Goal: Obtain resource: Download file/media

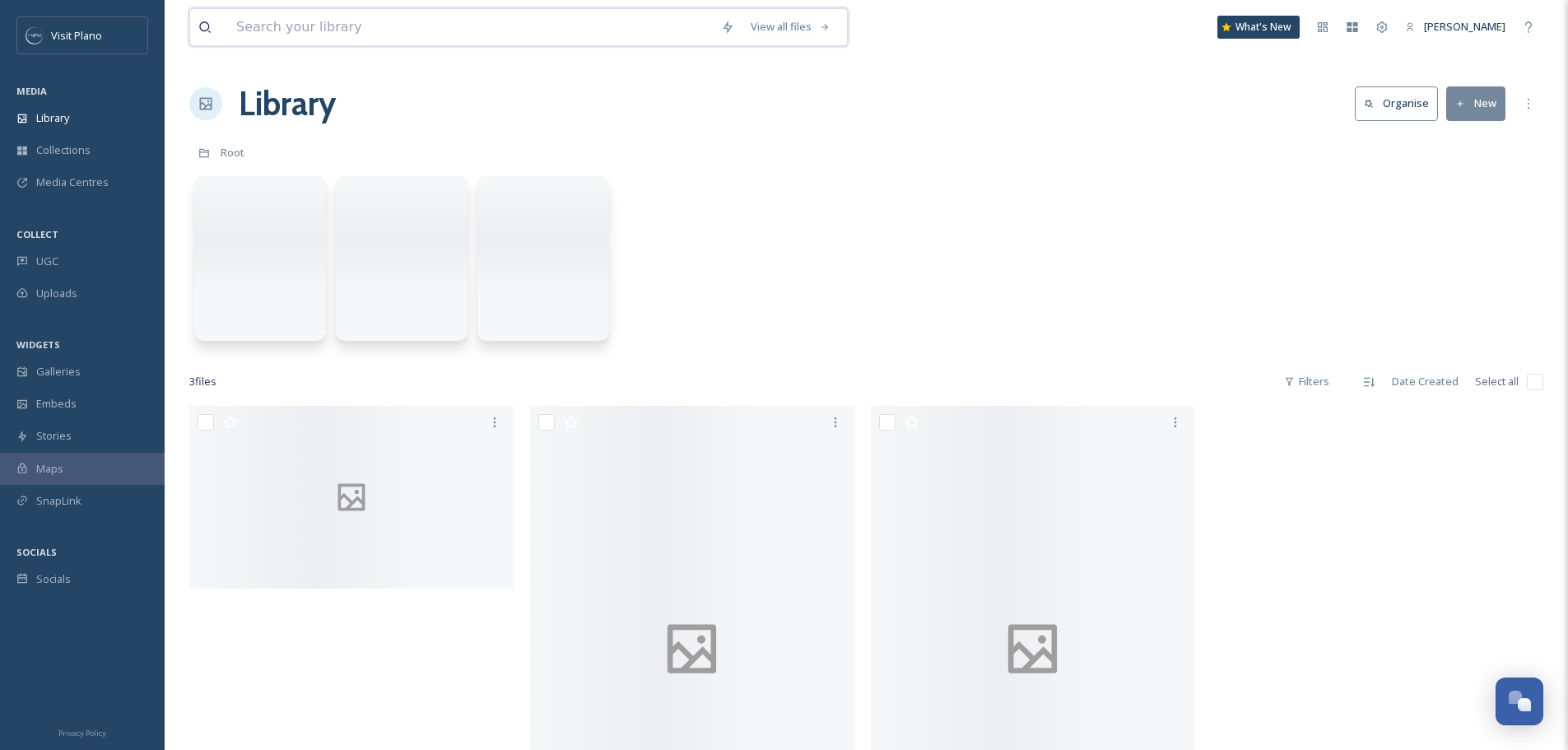
click at [298, 38] on input at bounding box center [471, 27] width 485 height 36
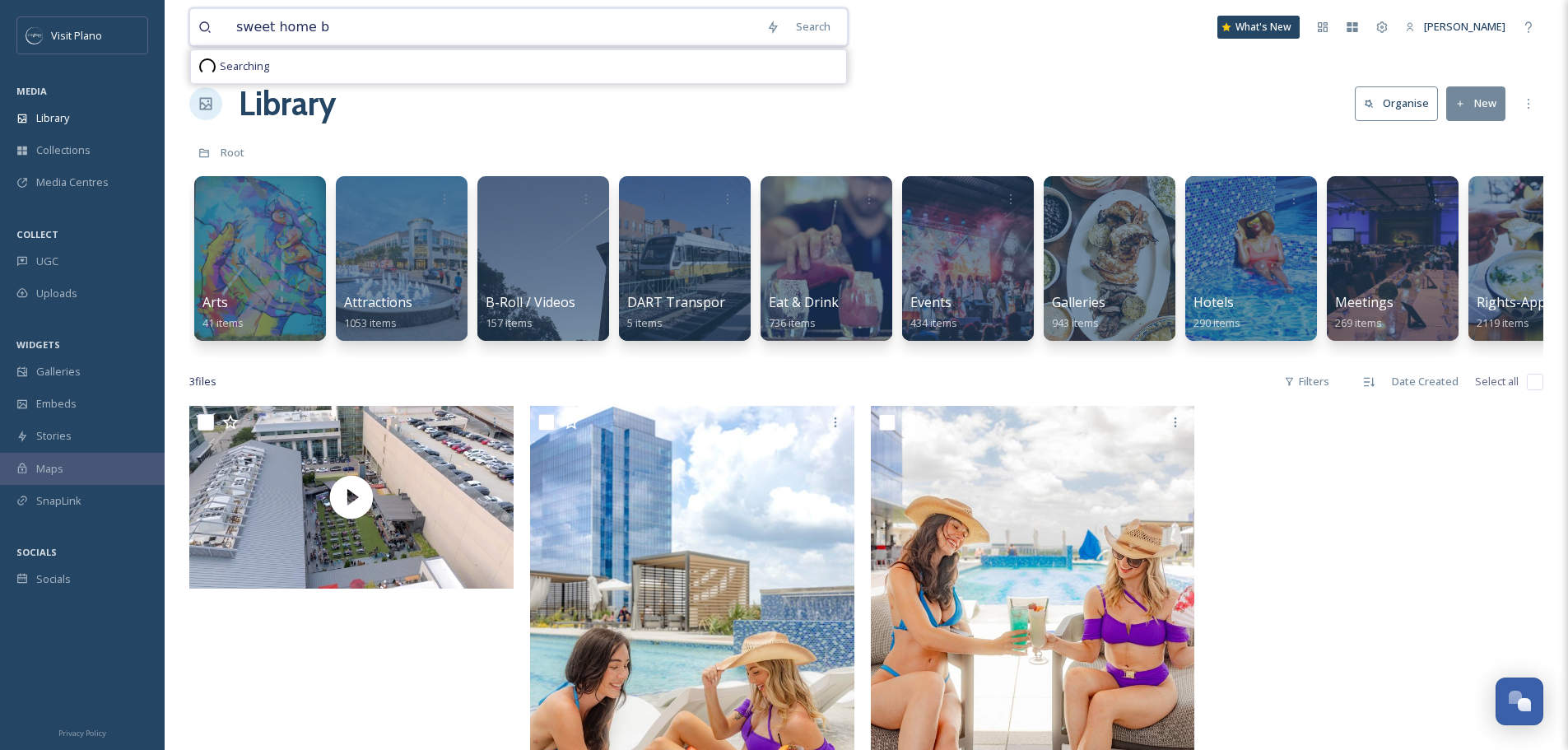
type input "sweet home"
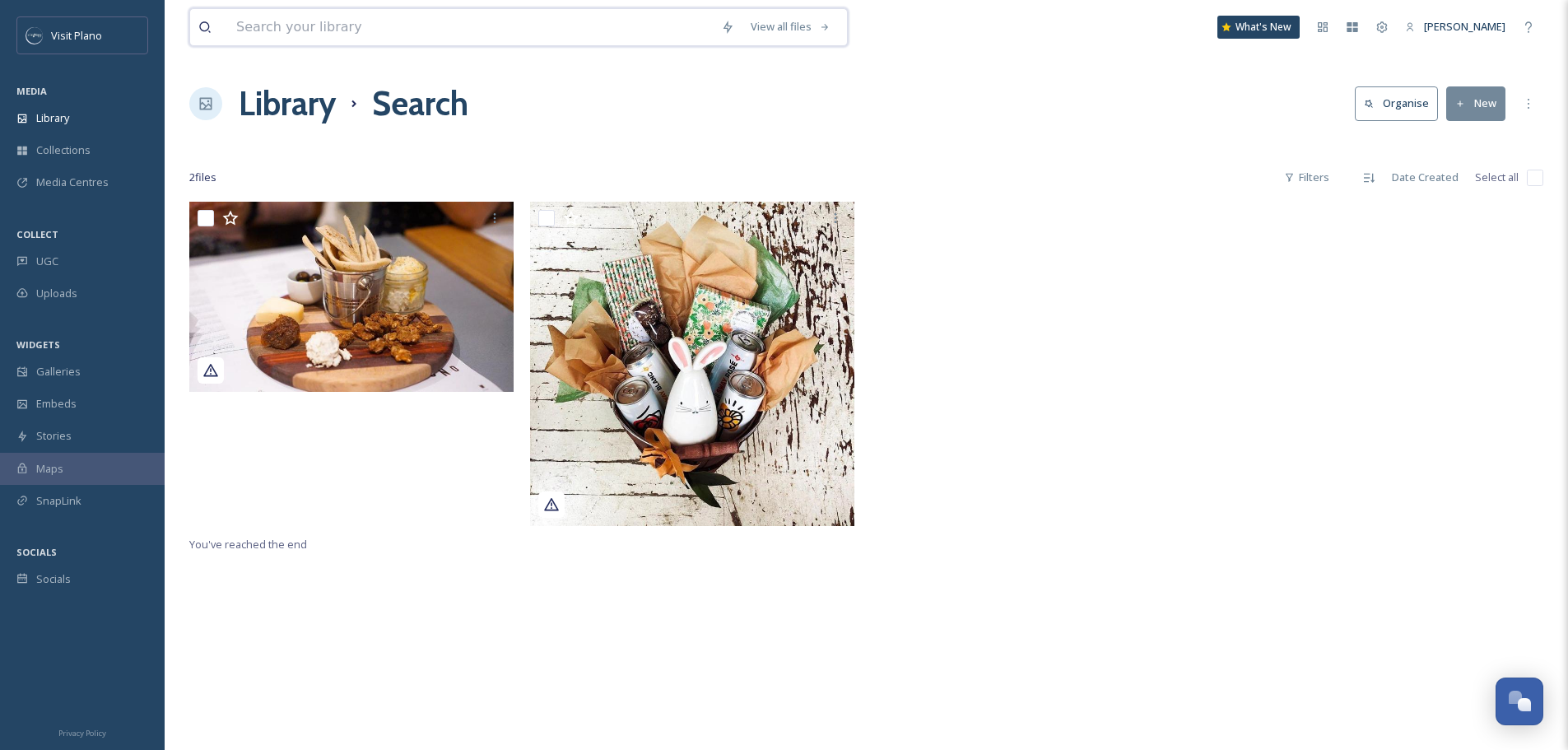
click at [585, 38] on input at bounding box center [471, 27] width 485 height 36
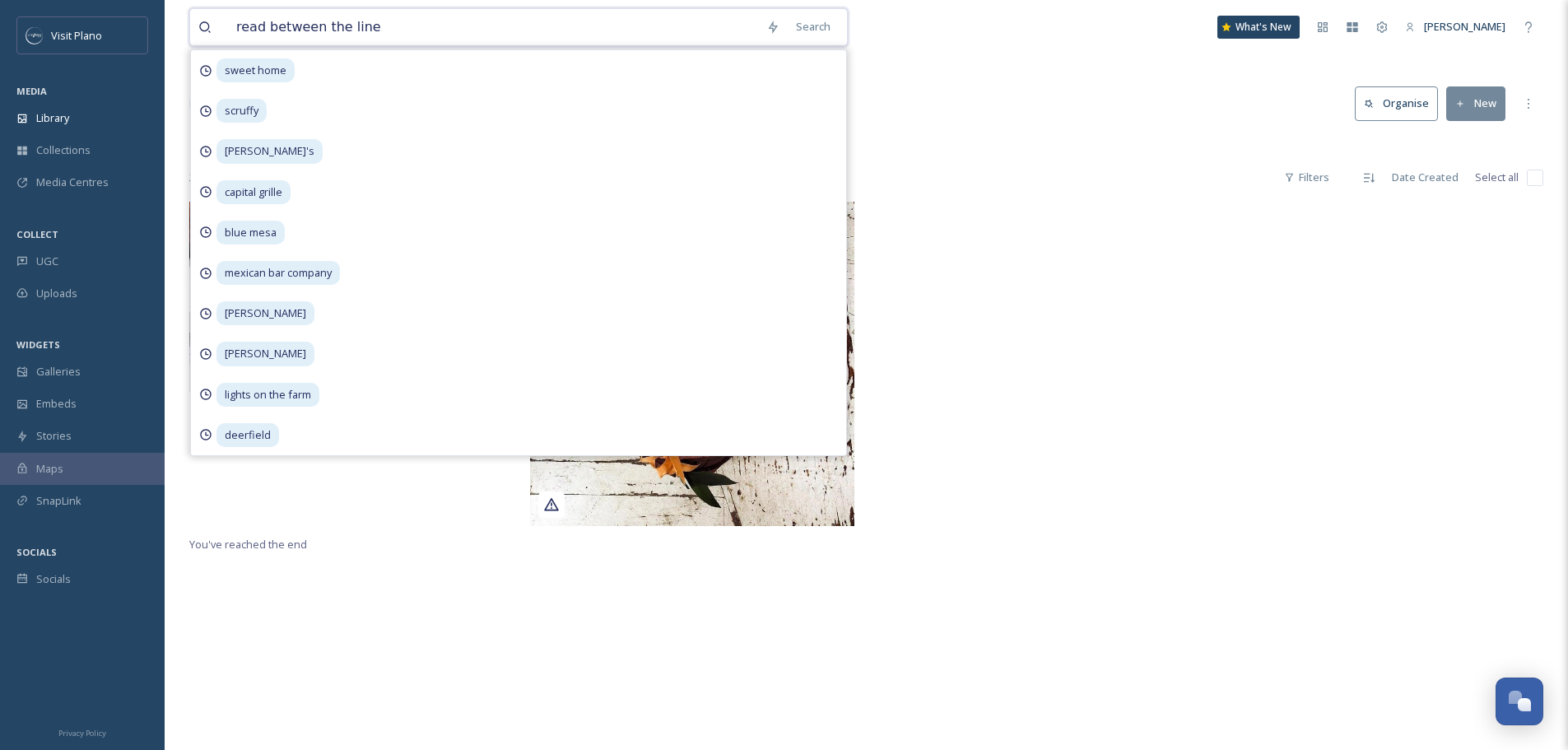
type input "read between the lines"
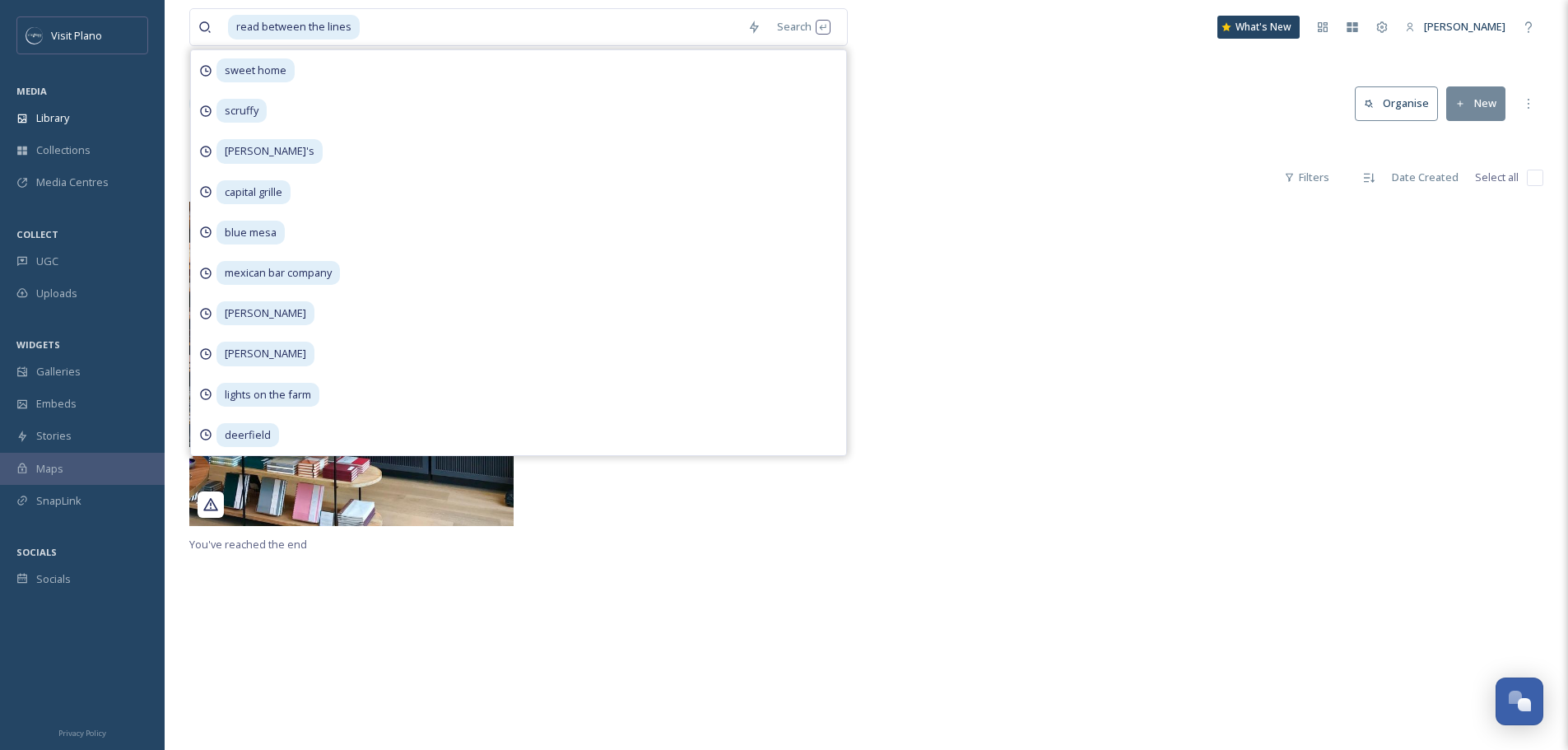
drag, startPoint x: 983, startPoint y: 425, endPoint x: 965, endPoint y: 433, distance: 19.7
click at [983, 425] on div at bounding box center [1037, 368] width 333 height 333
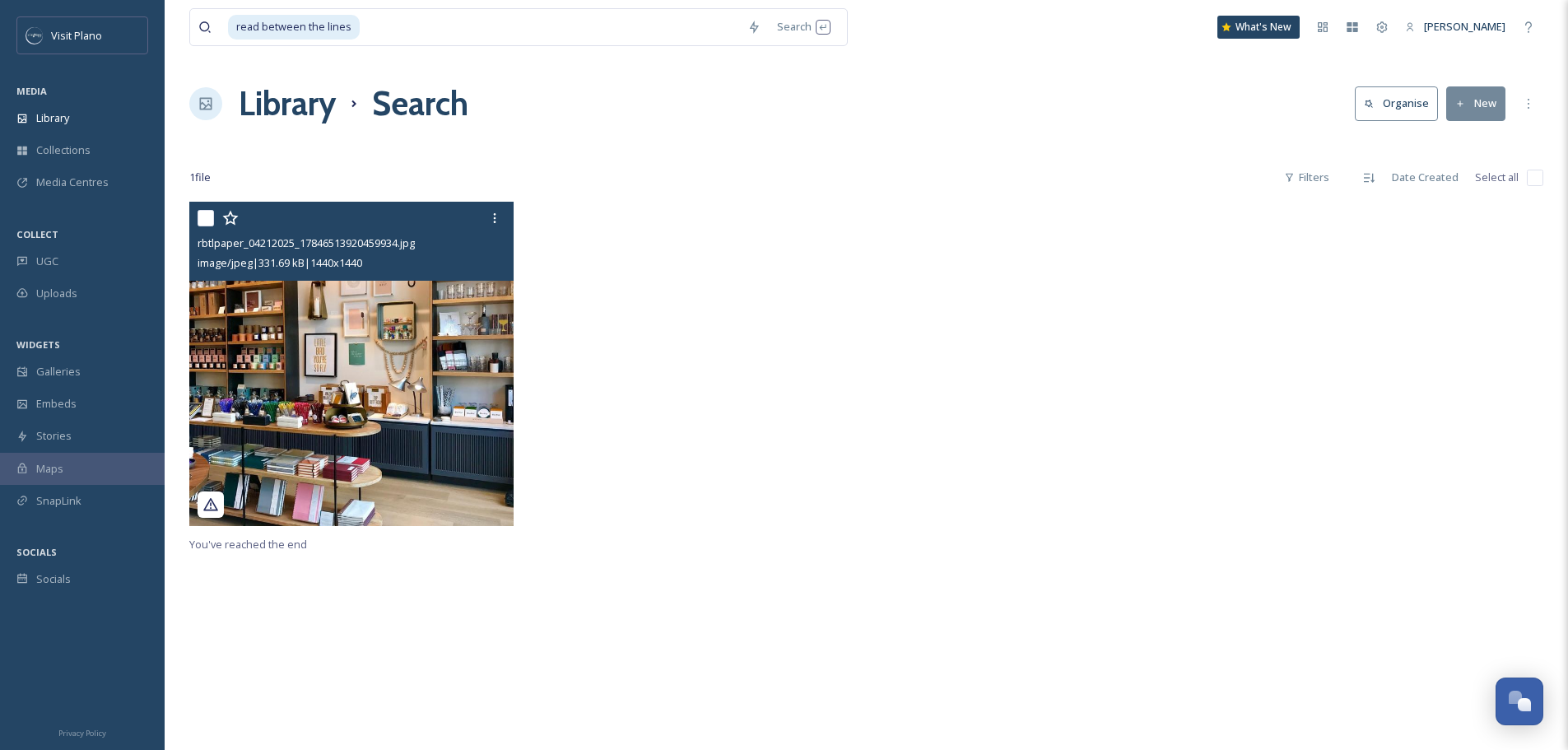
click at [471, 216] on div at bounding box center [353, 218] width 312 height 30
click at [493, 215] on icon at bounding box center [494, 218] width 13 height 13
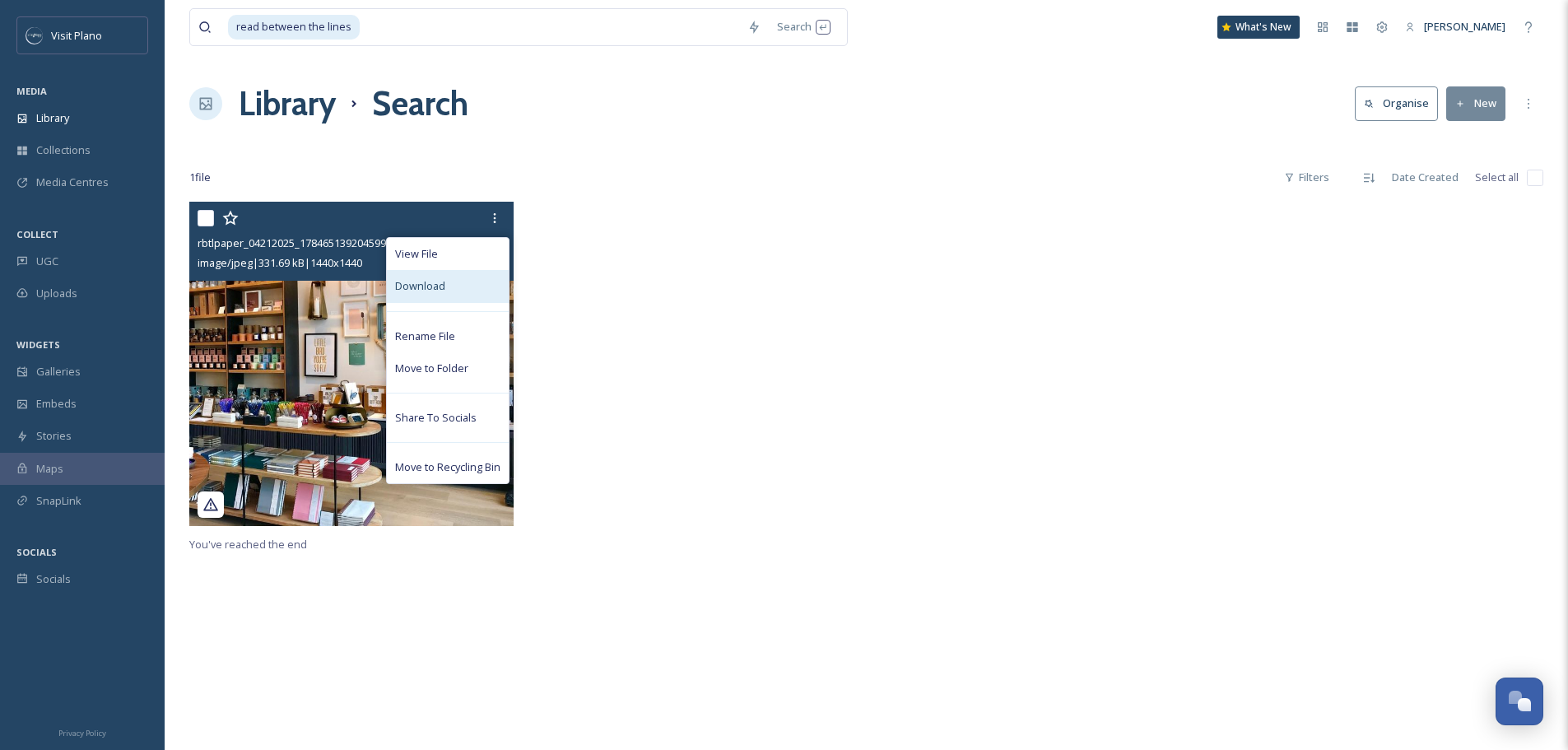
click at [469, 281] on div "Download" at bounding box center [447, 286] width 122 height 32
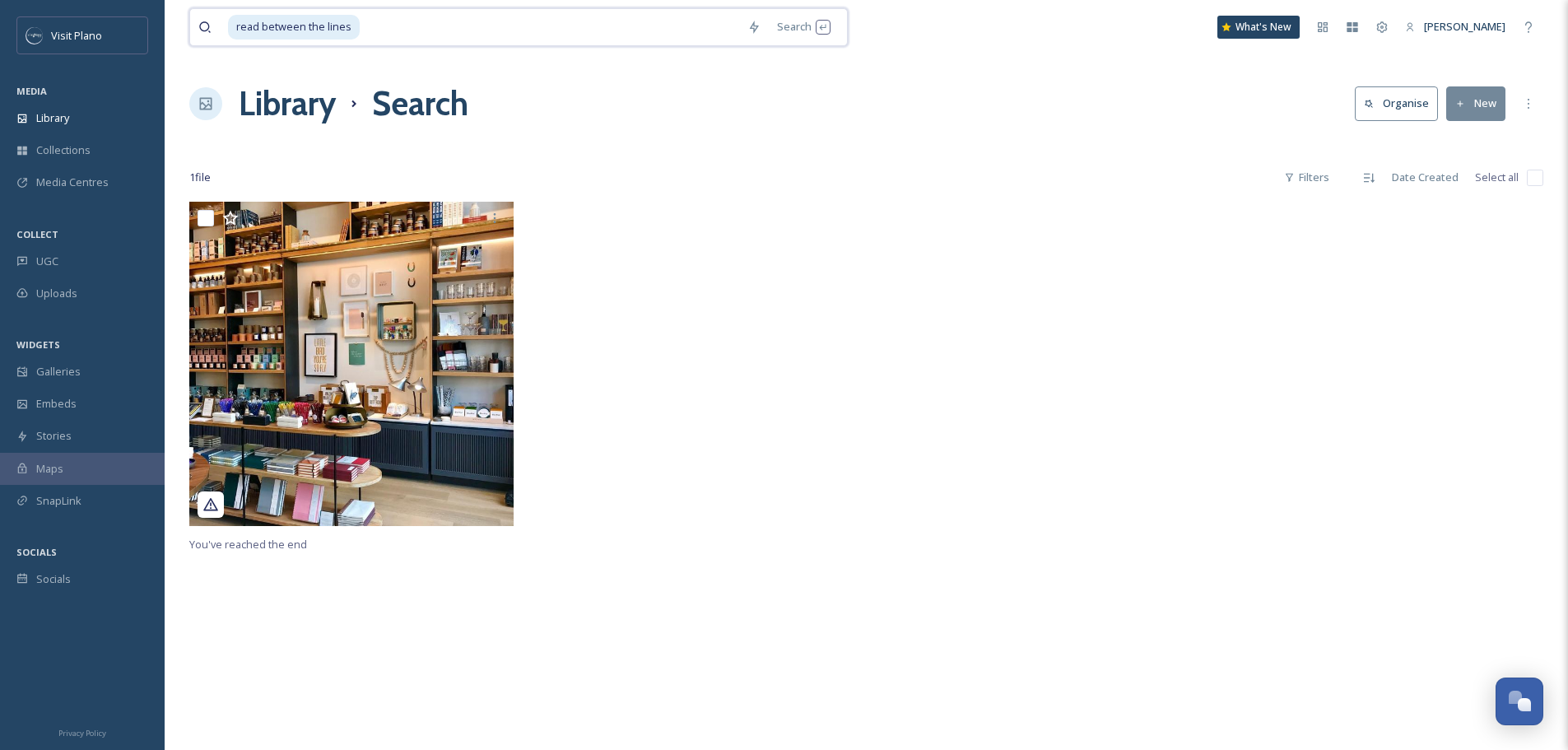
click at [683, 35] on input at bounding box center [549, 27] width 378 height 36
type input "r"
type input "j"
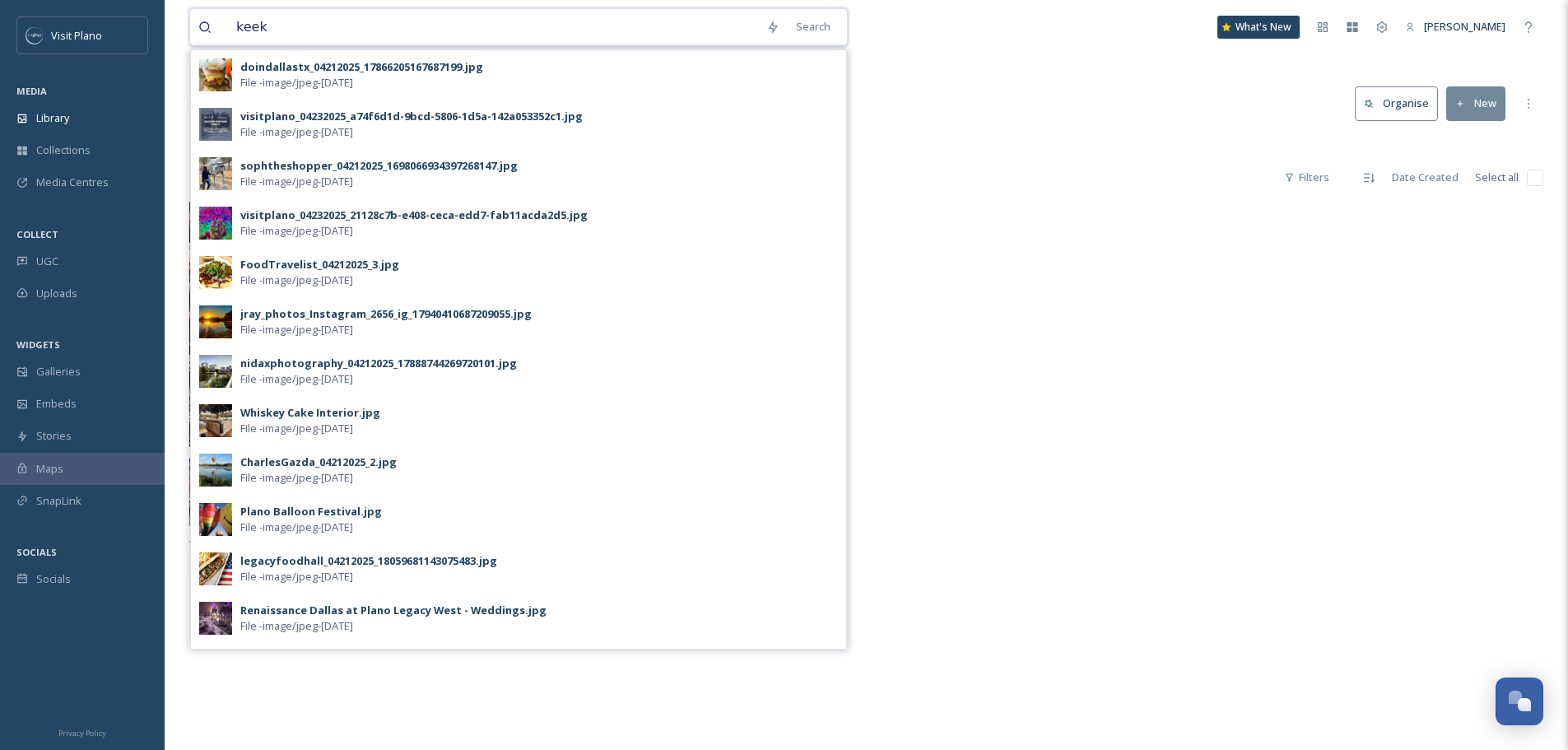
type input "keeks"
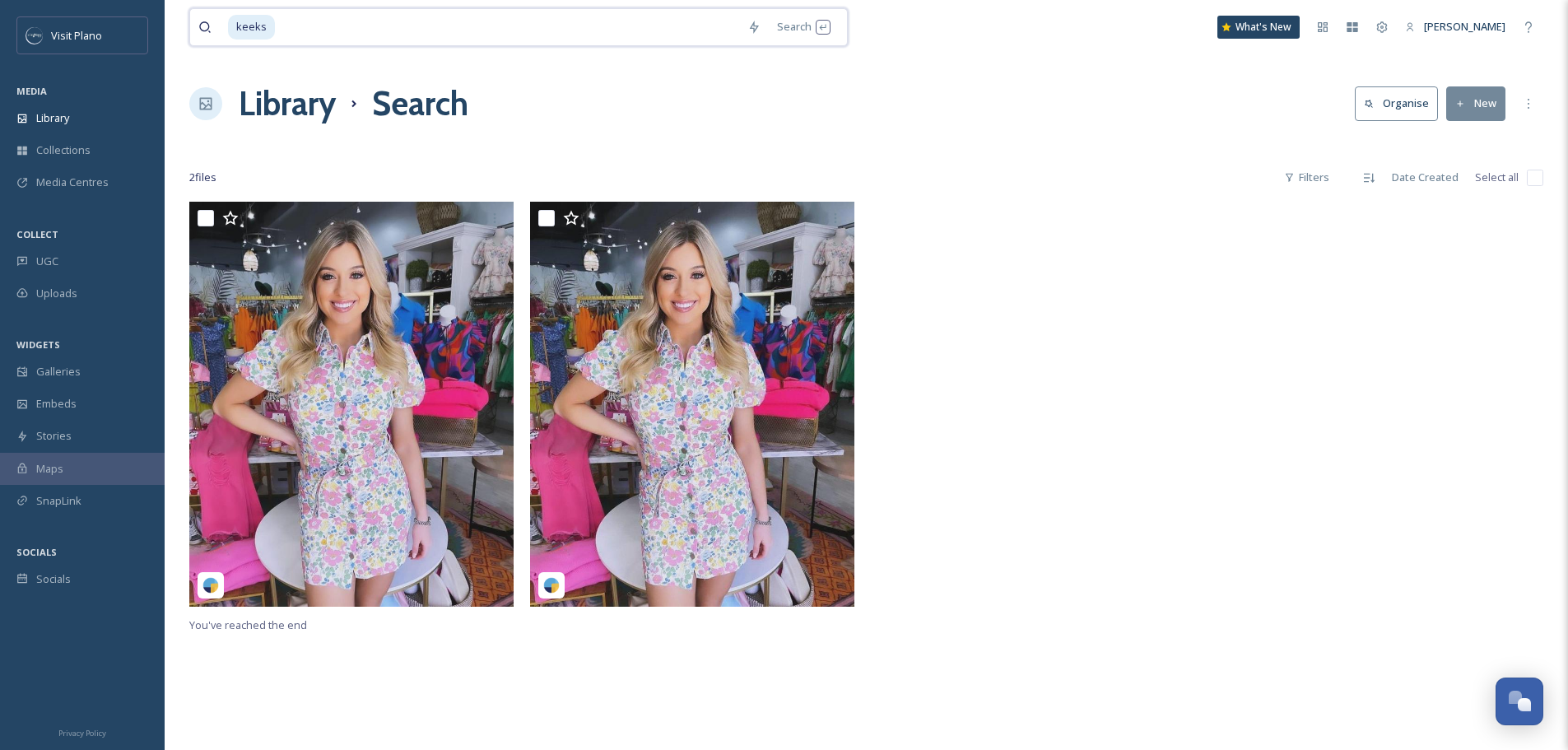
click at [663, 37] on input at bounding box center [508, 27] width 462 height 36
